Goal: Transaction & Acquisition: Purchase product/service

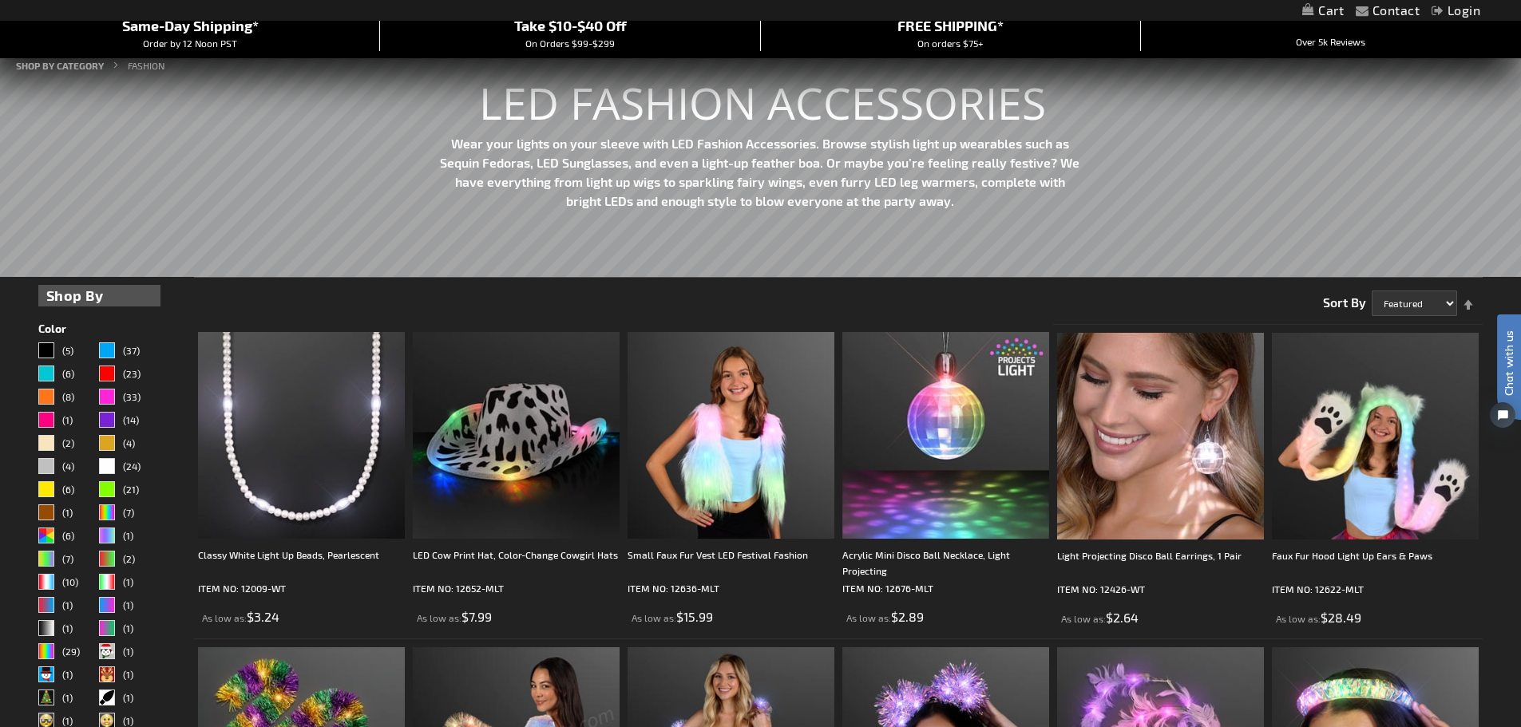
scroll to position [160, 0]
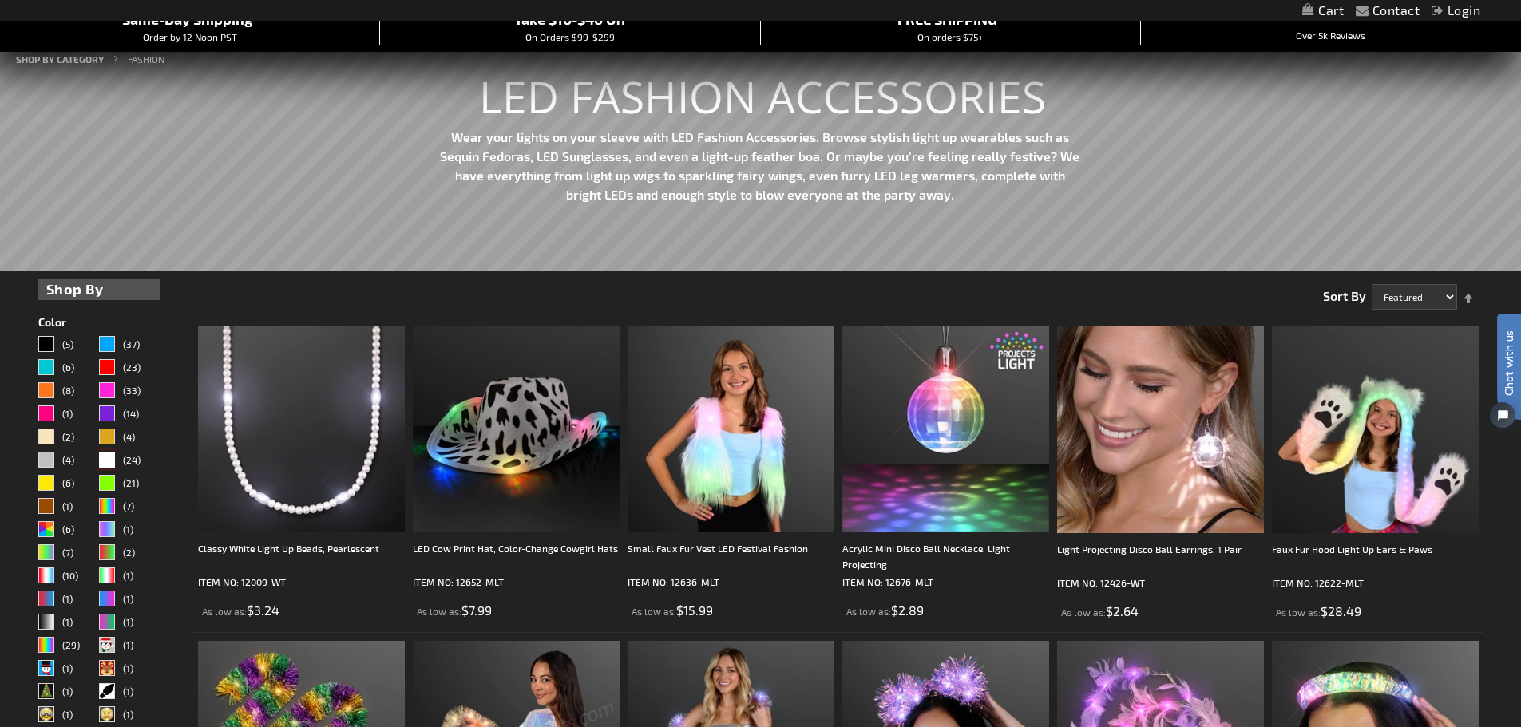
click at [107, 453] on div "White" at bounding box center [107, 460] width 16 height 16
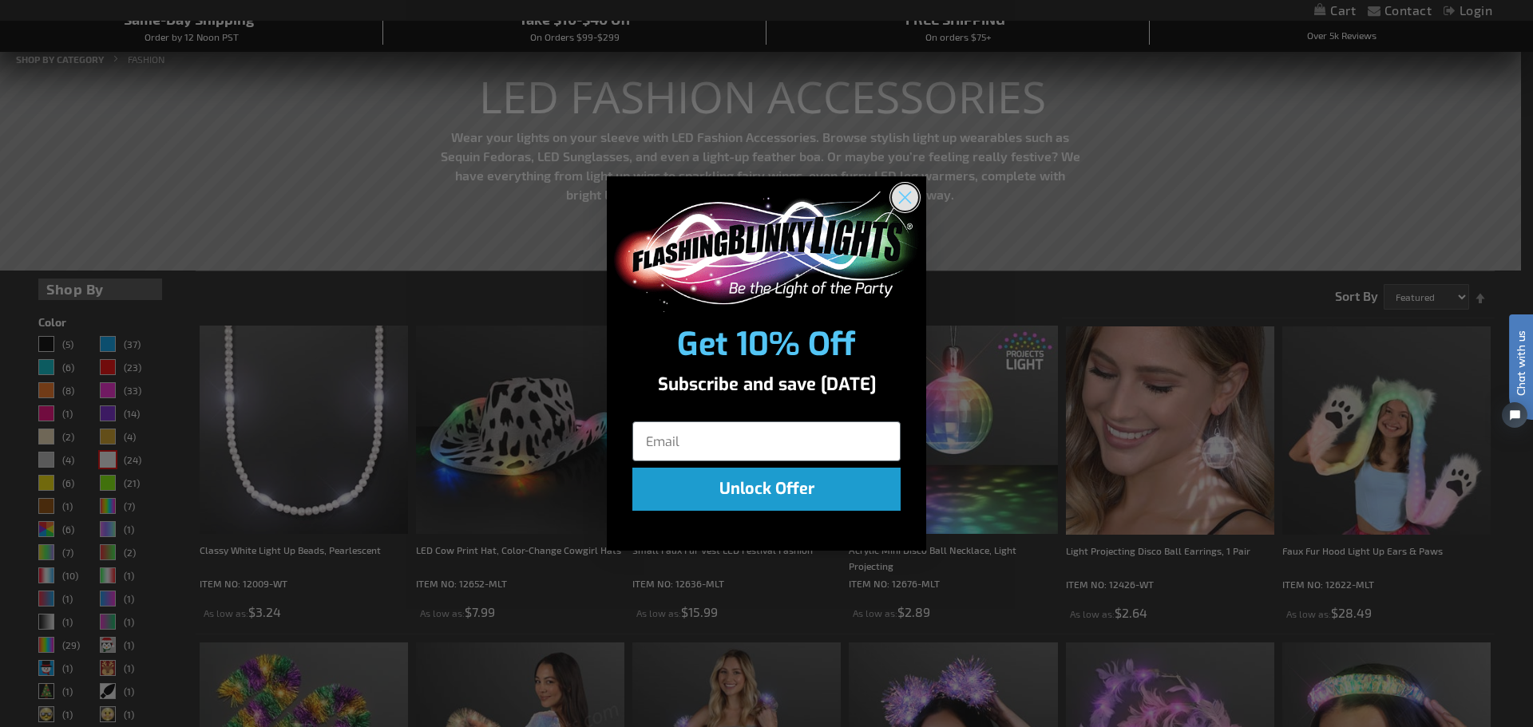
click at [910, 192] on icon "Close dialog" at bounding box center [905, 198] width 28 height 28
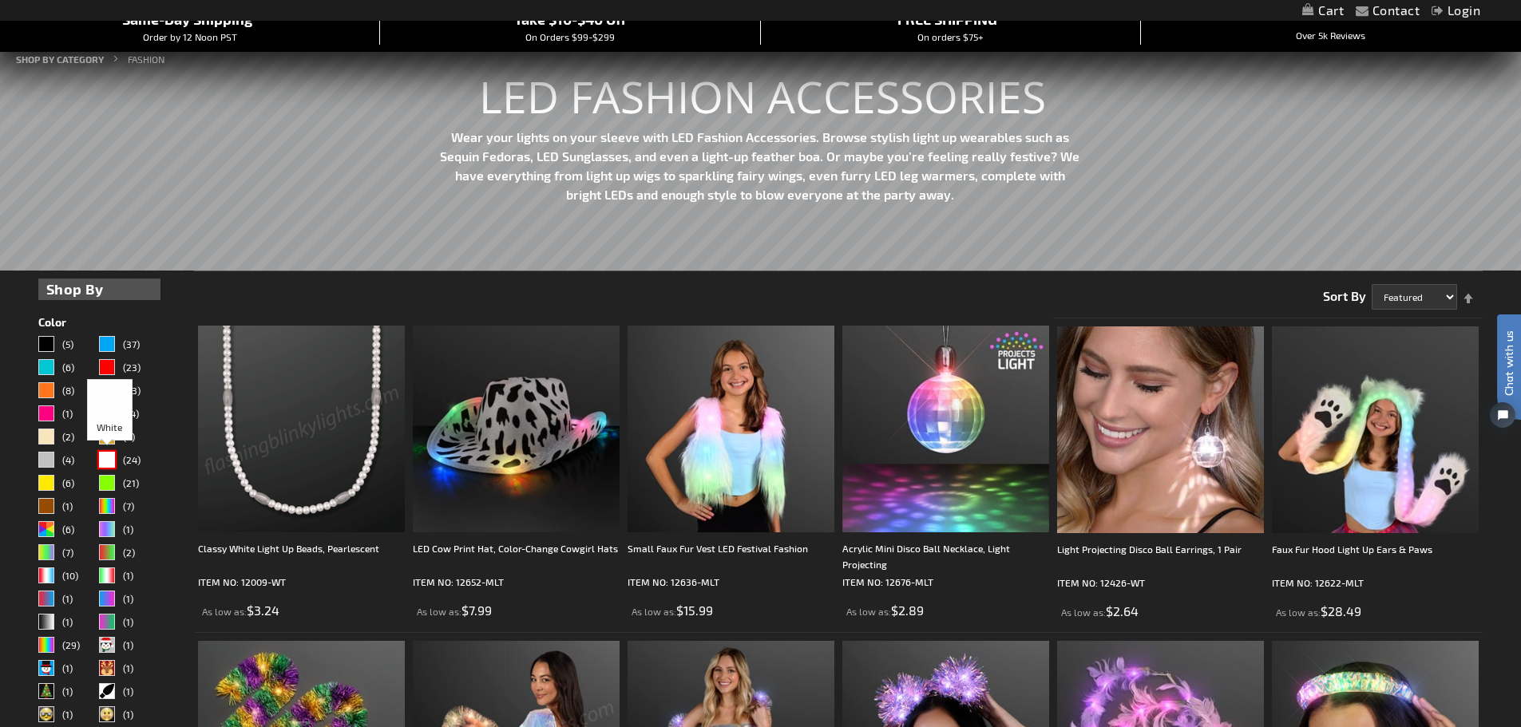
click at [107, 459] on div "White" at bounding box center [107, 460] width 16 height 16
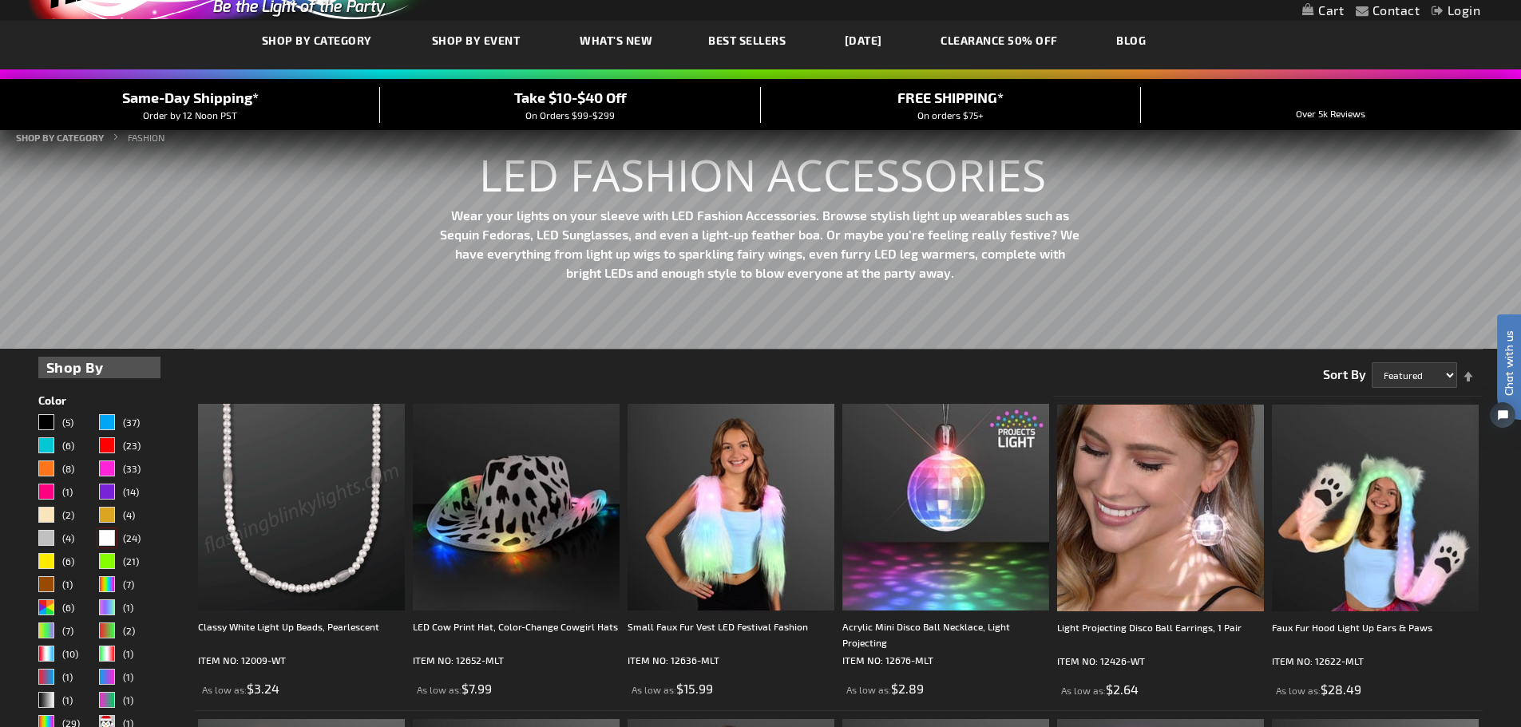
scroll to position [0, 0]
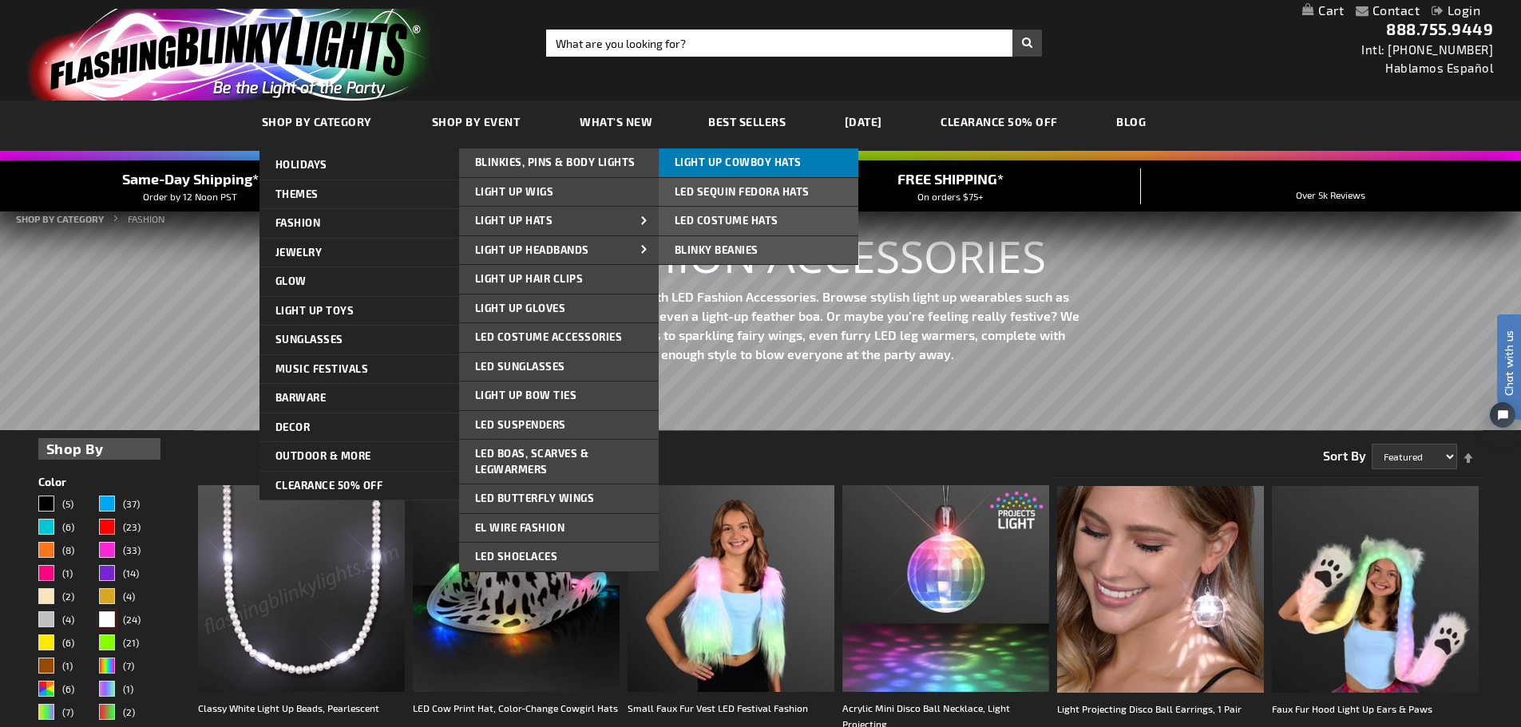
click at [740, 157] on span "Light Up Cowboy Hats" at bounding box center [738, 162] width 127 height 13
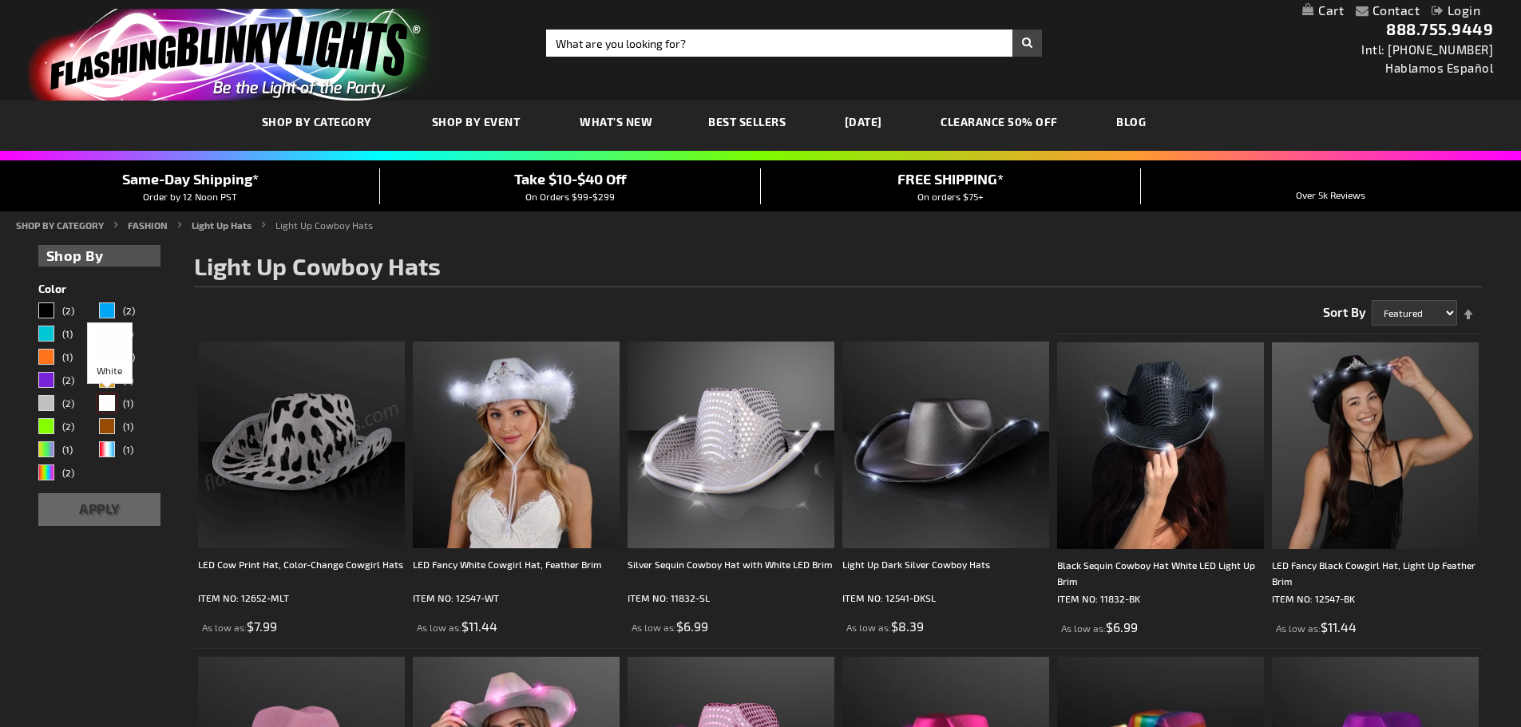
click at [109, 401] on div "White" at bounding box center [107, 403] width 16 height 16
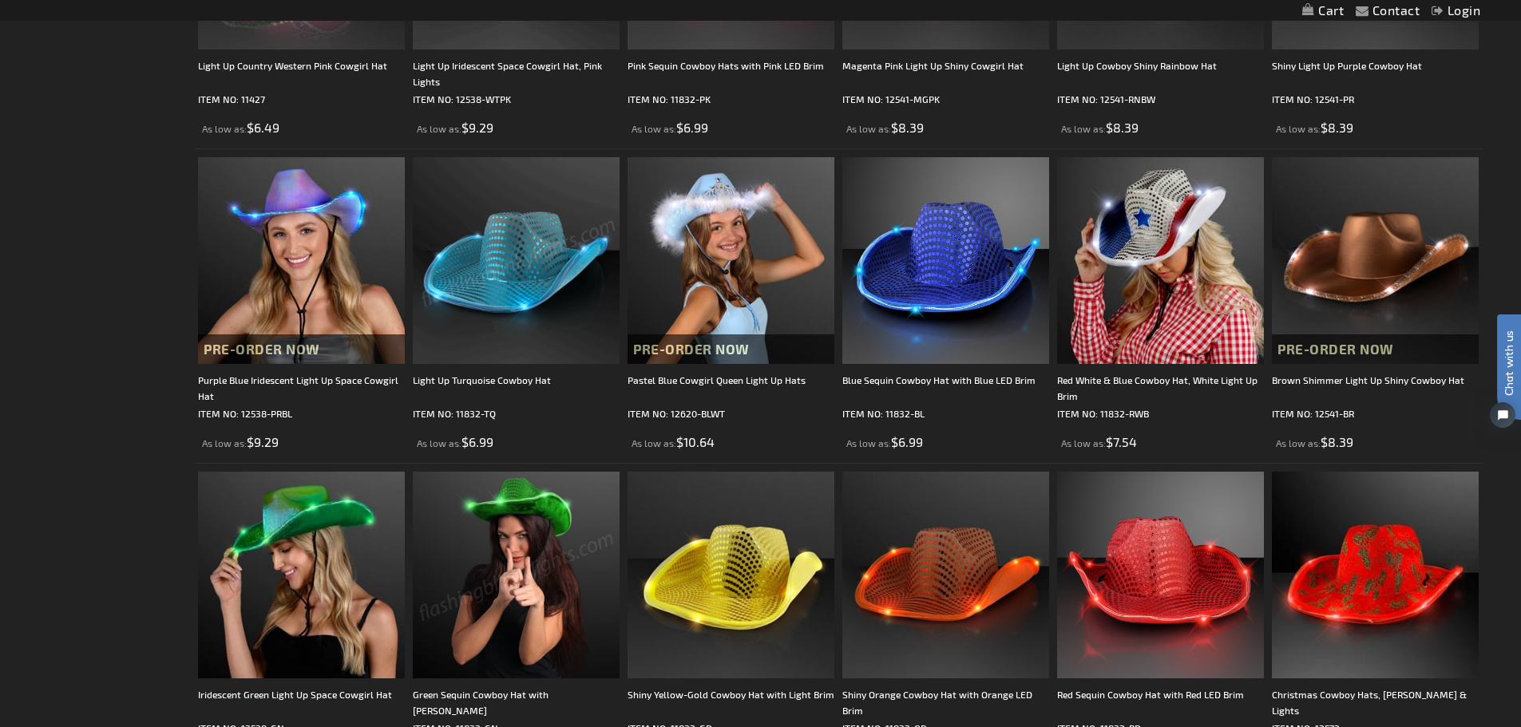
scroll to position [798, 0]
